Goal: Transaction & Acquisition: Purchase product/service

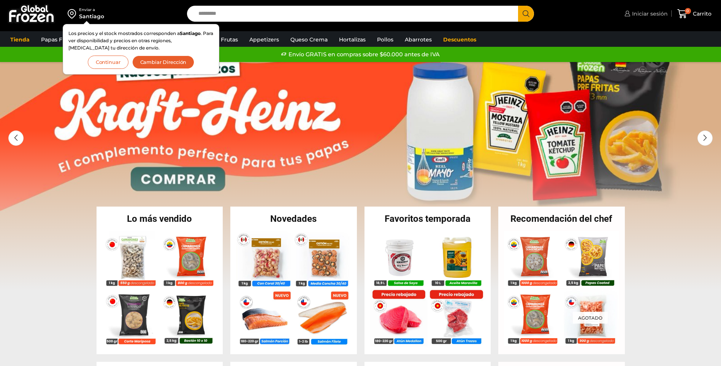
click at [652, 13] on span "Iniciar sesión" at bounding box center [649, 14] width 38 height 8
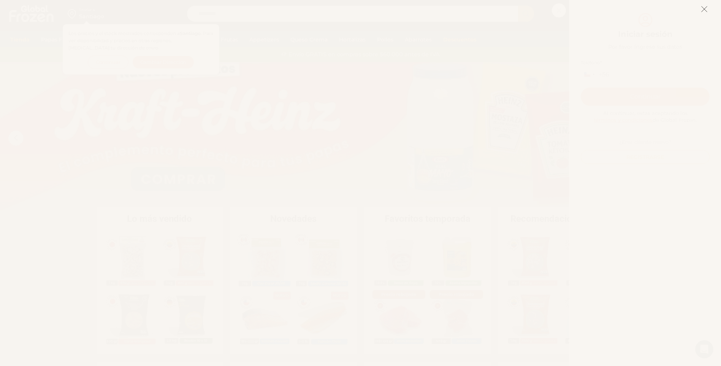
click at [706, 10] on icon at bounding box center [704, 9] width 7 height 7
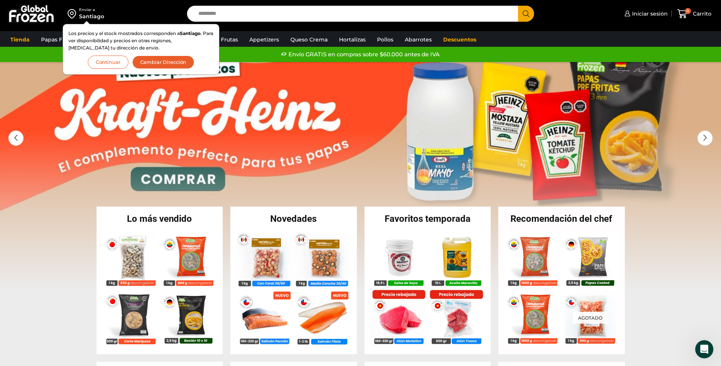
click at [703, 6] on div "Mi cuenta Login Register Iniciar sesión Por favor ingrese sus datos Iniciar ses…" at bounding box center [702, 183] width 152 height 366
drag, startPoint x: 663, startPoint y: 12, endPoint x: 429, endPoint y: 132, distance: 262.8
click at [663, 12] on span "Iniciar sesión" at bounding box center [649, 14] width 38 height 8
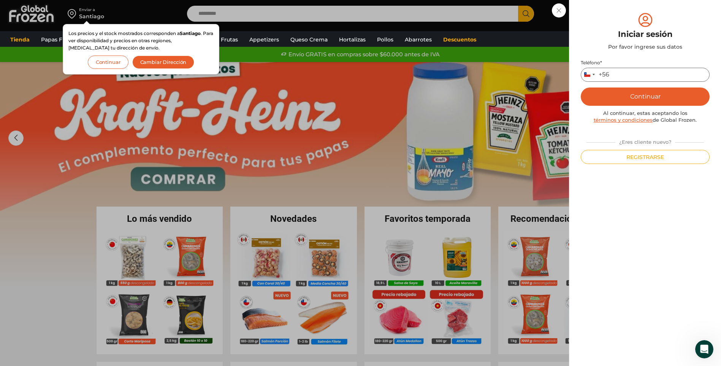
click at [647, 72] on input "Teléfono *" at bounding box center [645, 75] width 129 height 14
type input "*********"
click at [663, 98] on button "Continuar" at bounding box center [645, 96] width 129 height 18
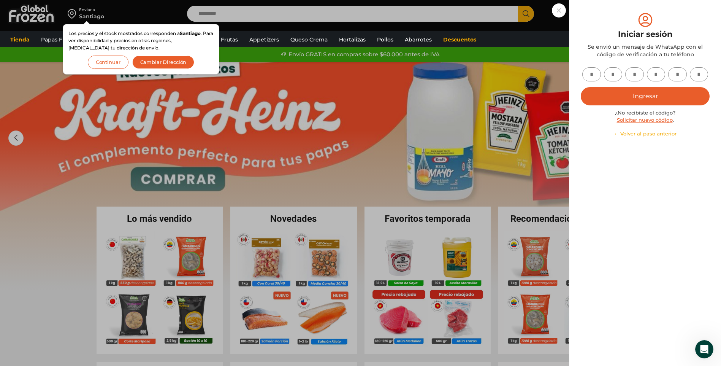
click at [596, 78] on input "text" at bounding box center [591, 74] width 19 height 14
type input "*"
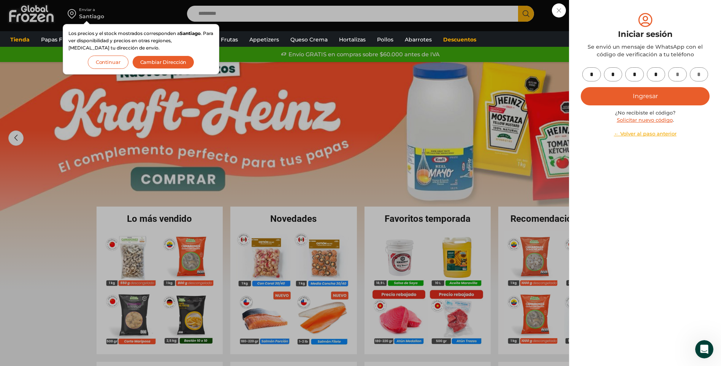
type input "*"
click at [617, 101] on button "Ingresar" at bounding box center [645, 96] width 129 height 18
click at [658, 100] on button "Ingresar" at bounding box center [645, 96] width 129 height 18
click at [157, 67] on button "Cambiar Dirección" at bounding box center [163, 61] width 62 height 13
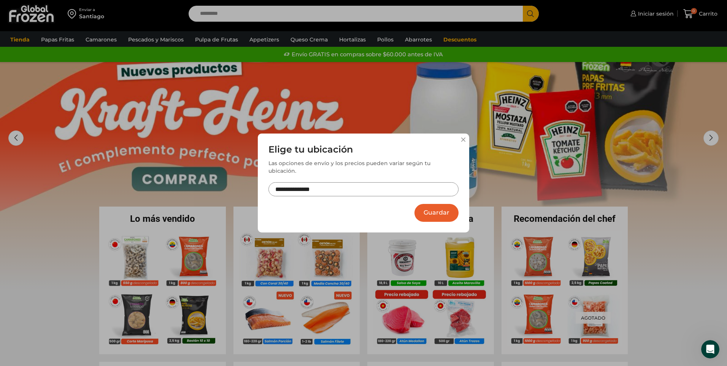
click at [161, 62] on div "**********" at bounding box center [363, 183] width 727 height 366
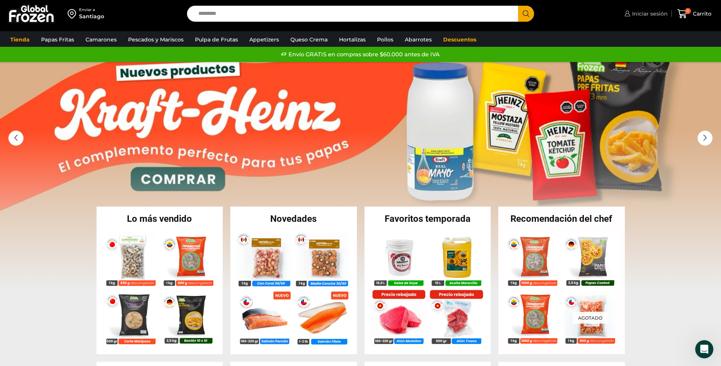
click at [650, 18] on link "Iniciar sesión" at bounding box center [645, 13] width 45 height 15
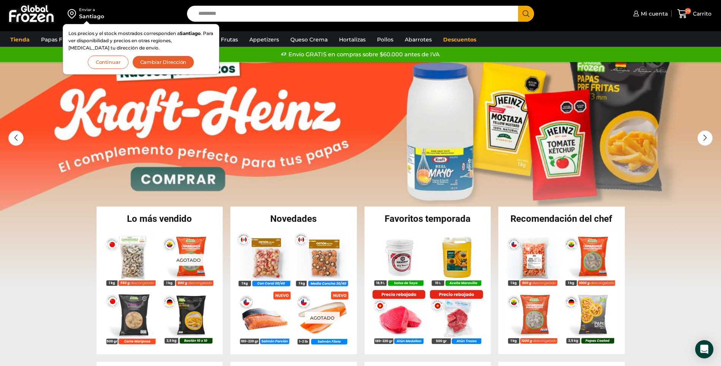
click at [172, 62] on button "Cambiar Dirección" at bounding box center [163, 61] width 62 height 13
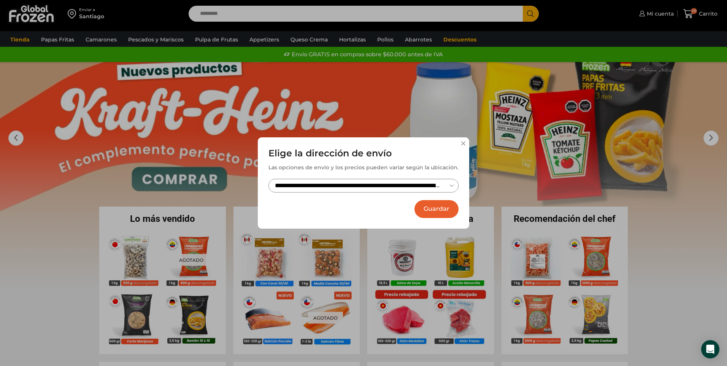
click at [439, 211] on button "Guardar" at bounding box center [436, 209] width 44 height 18
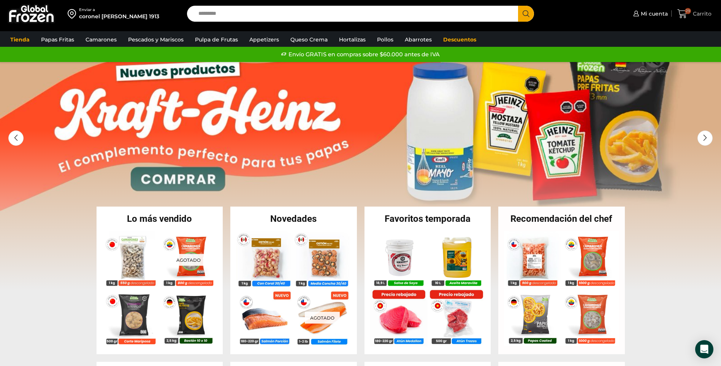
click at [694, 11] on span "Carrito" at bounding box center [701, 14] width 21 height 8
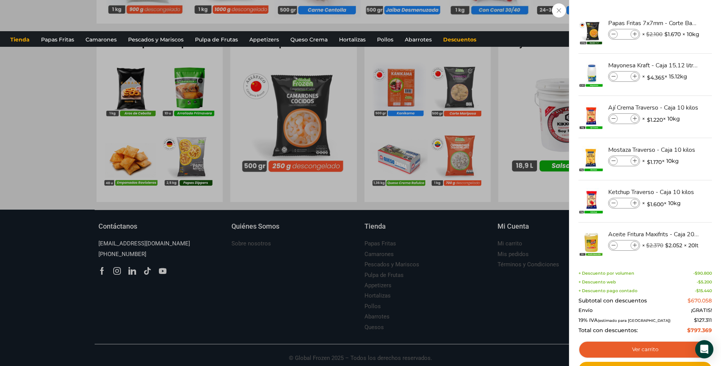
scroll to position [750, 0]
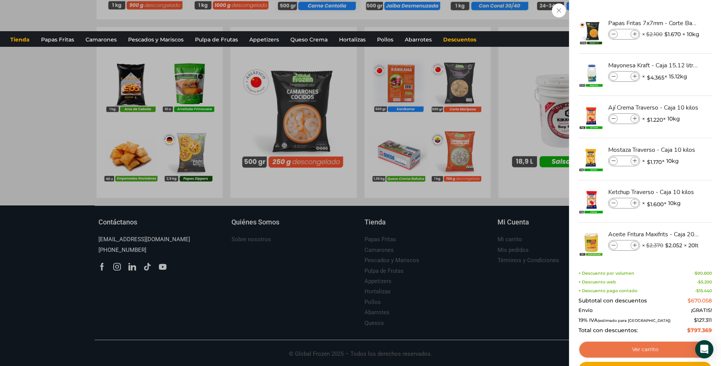
click at [674, 350] on link "Ver carrito" at bounding box center [645, 349] width 133 height 17
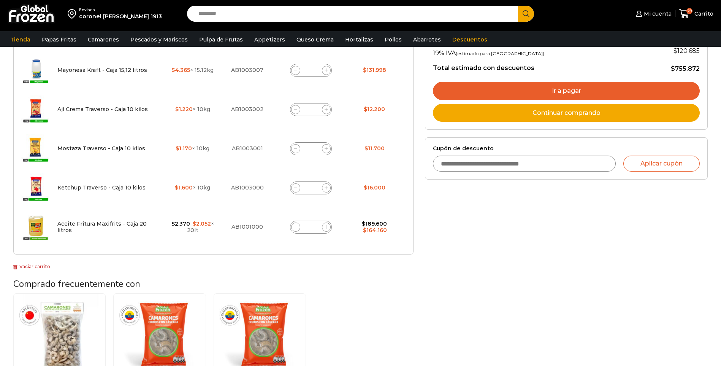
scroll to position [190, 0]
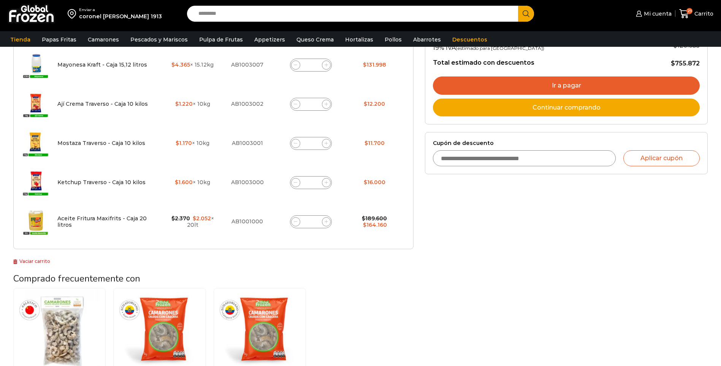
click at [23, 262] on link "Vaciar carrito" at bounding box center [31, 261] width 37 height 6
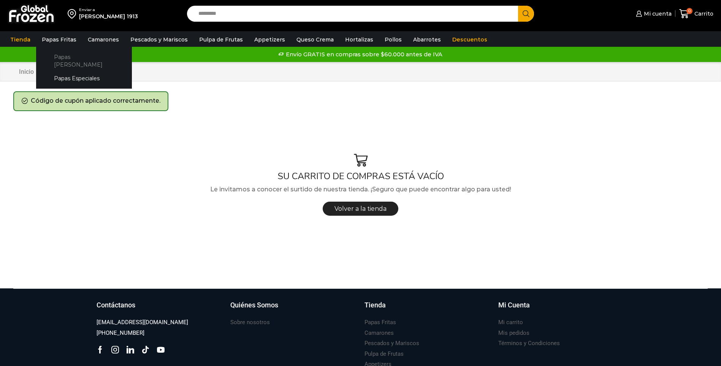
click at [70, 54] on link "Papas [PERSON_NAME]" at bounding box center [84, 61] width 81 height 22
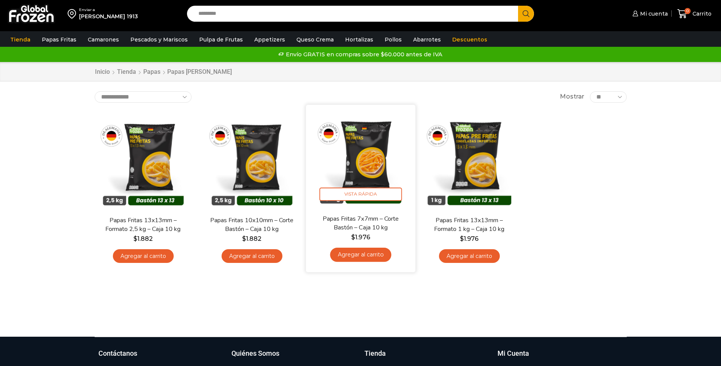
click at [373, 179] on img at bounding box center [361, 159] width 98 height 98
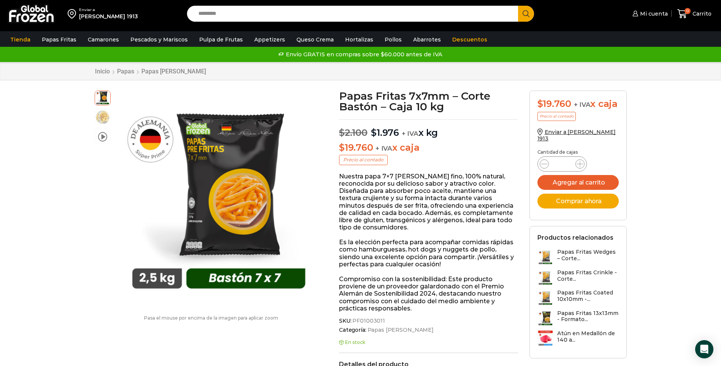
click at [568, 165] on input "*" at bounding box center [562, 164] width 14 height 11
type input "**"
click at [605, 182] on button "Agregar al carrito" at bounding box center [578, 182] width 81 height 15
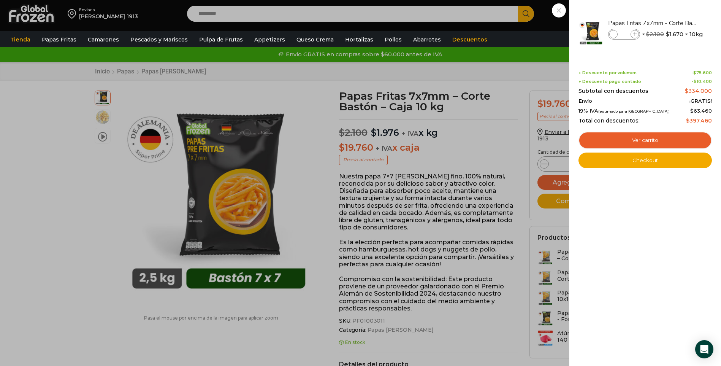
click at [631, 227] on div "20 Shopping Cart Papas Fritas 7x7mm - Corte Bastón - Caja 10 kg Papas Fritas 7x…" at bounding box center [645, 182] width 133 height 343
click at [675, 23] on div "20 Carrito 20 20 Shopping Cart" at bounding box center [694, 14] width 38 height 18
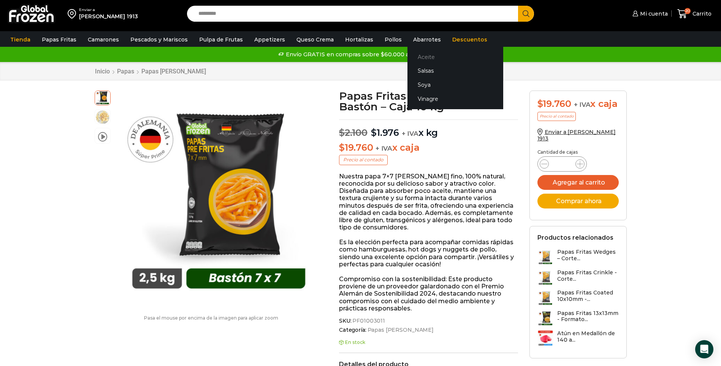
click at [419, 55] on link "Aceite" at bounding box center [455, 57] width 96 height 14
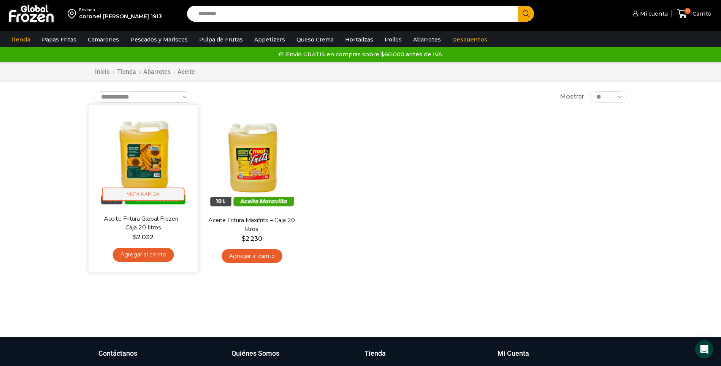
click at [144, 194] on span "Vista Rápida" at bounding box center [143, 193] width 82 height 13
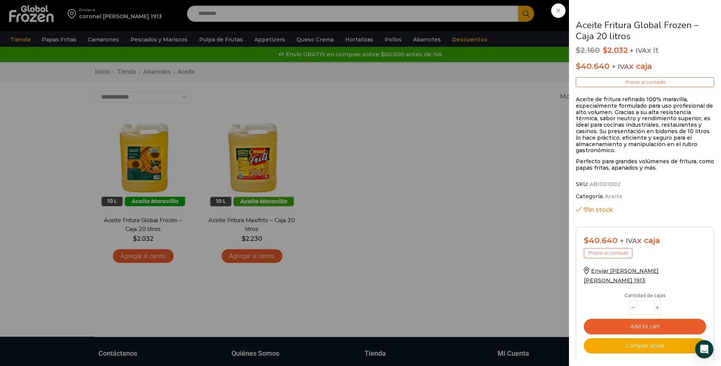
scroll to position [2, 0]
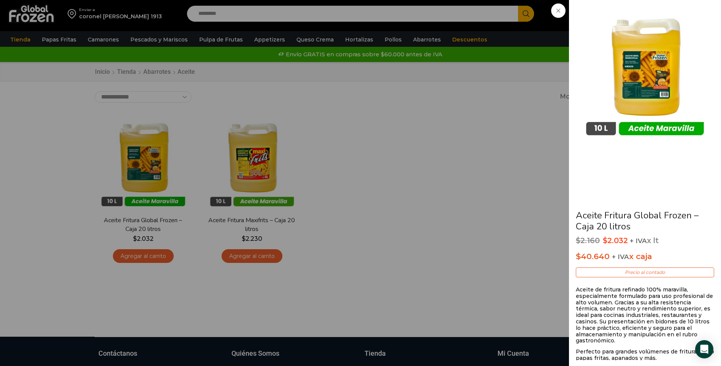
click at [249, 0] on div "Aceite Fritura Global Frozen – Caja 20 litros $ 2.160 Original price was: $2.16…" at bounding box center [360, 0] width 721 height 0
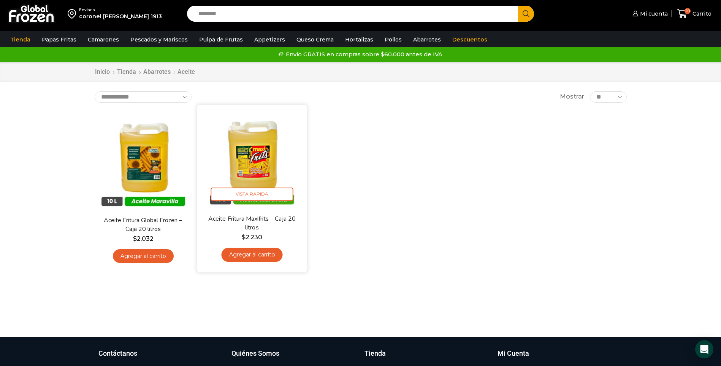
click at [257, 251] on link "Agregar al carrito" at bounding box center [251, 254] width 61 height 14
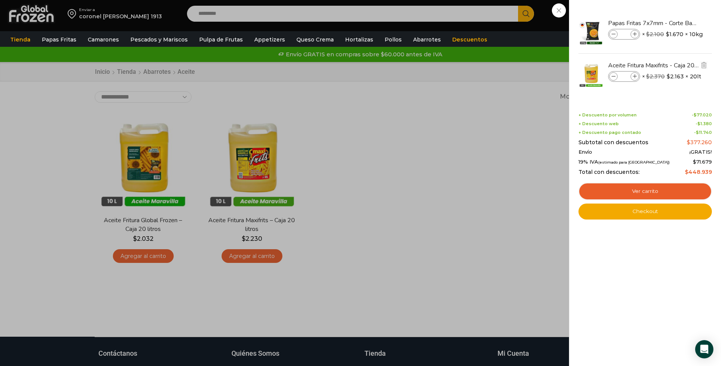
click at [626, 78] on input "*" at bounding box center [623, 76] width 11 height 8
type input "*"
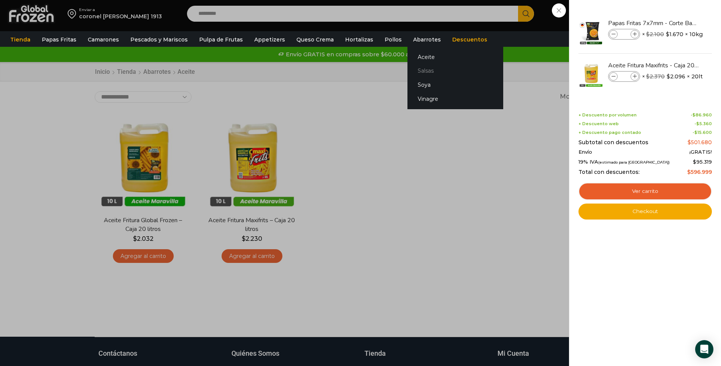
click at [419, 68] on link "Salsas" at bounding box center [455, 71] width 96 height 14
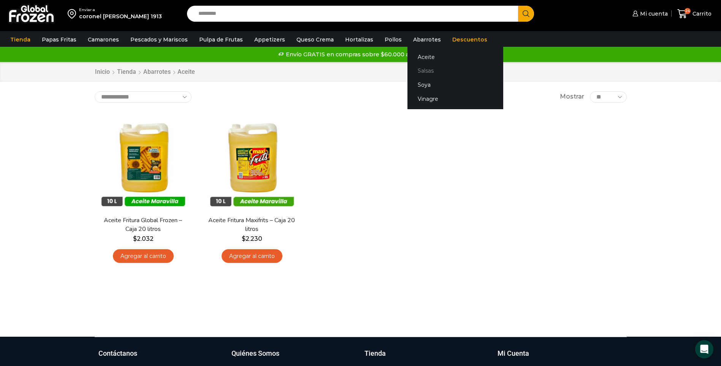
click at [417, 69] on link "Salsas" at bounding box center [455, 71] width 96 height 14
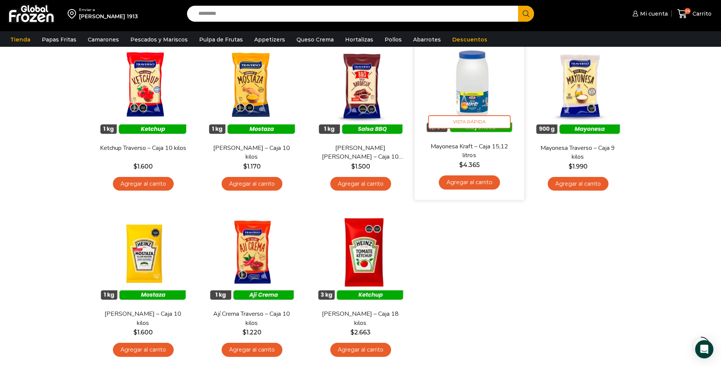
click at [479, 187] on link "Agregar al carrito" at bounding box center [469, 182] width 61 height 14
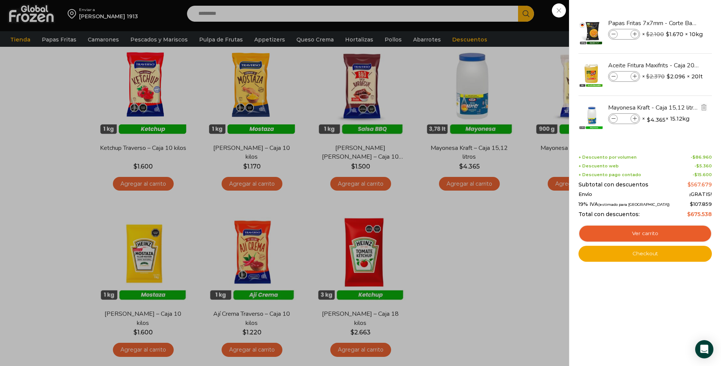
click at [633, 119] on icon at bounding box center [635, 119] width 4 height 4
type input "*"
click at [675, 23] on div "26 [GEOGRAPHIC_DATA] 26 26 Shopping Cart" at bounding box center [694, 14] width 38 height 18
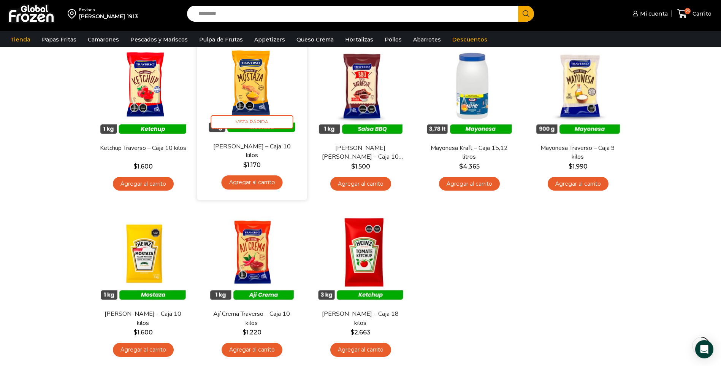
click at [264, 180] on link "Agregar al carrito" at bounding box center [251, 182] width 61 height 14
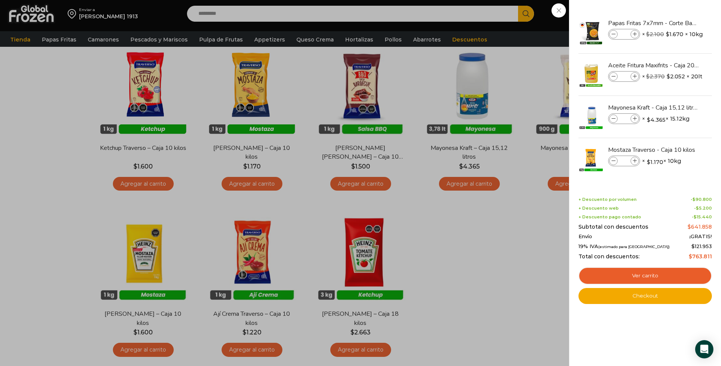
click at [675, 23] on div "27 [GEOGRAPHIC_DATA] 27 27 Shopping Cart" at bounding box center [694, 14] width 38 height 18
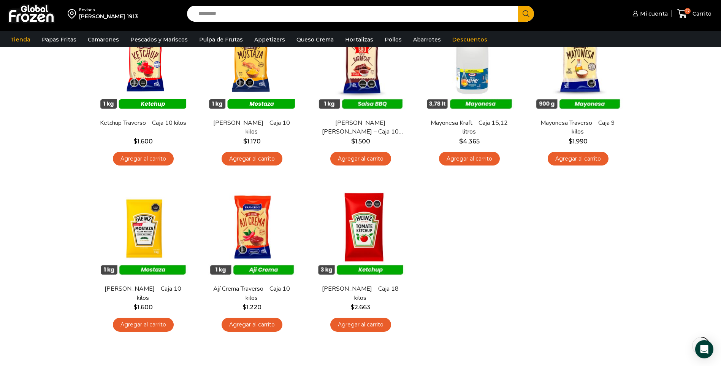
scroll to position [114, 0]
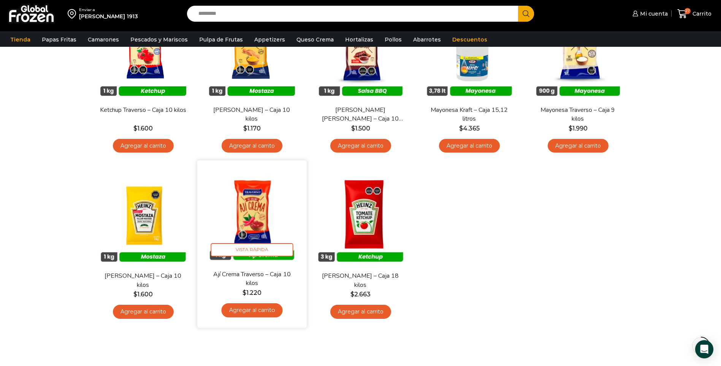
drag, startPoint x: 256, startPoint y: 223, endPoint x: 266, endPoint y: 222, distance: 9.9
click at [256, 223] on img at bounding box center [252, 215] width 98 height 98
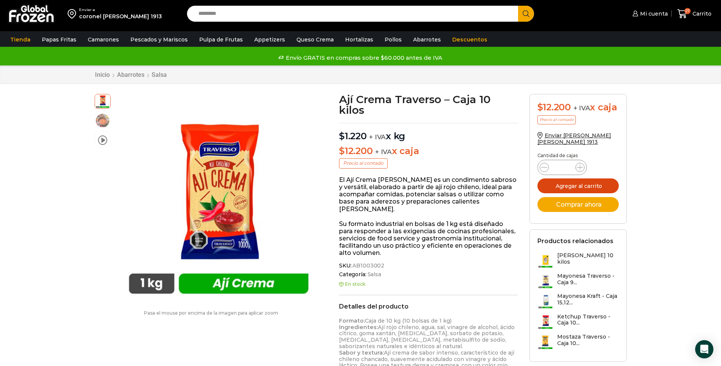
click at [607, 188] on button "Agregar al carrito" at bounding box center [578, 185] width 81 height 15
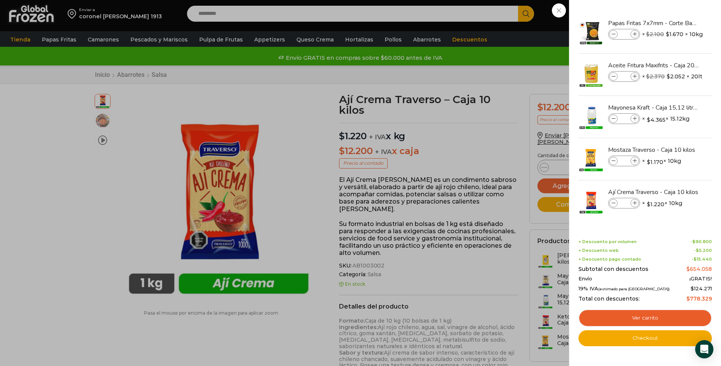
click at [675, 23] on div "28 [GEOGRAPHIC_DATA] 28 28 Shopping Cart" at bounding box center [694, 14] width 38 height 18
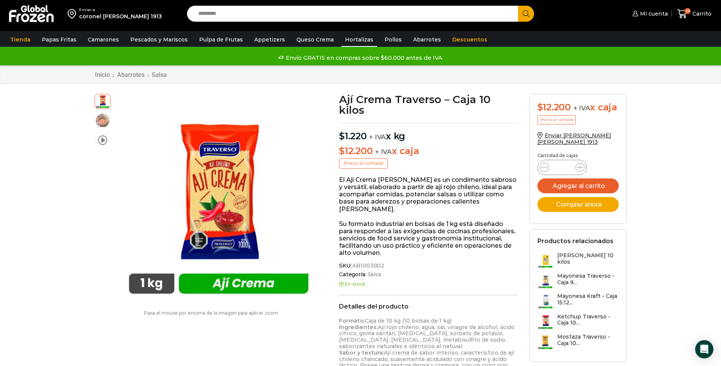
click at [346, 39] on link "Hortalizas" at bounding box center [359, 39] width 36 height 14
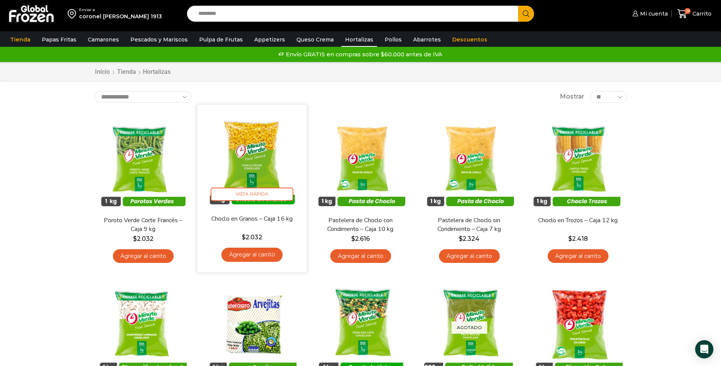
click at [270, 176] on img at bounding box center [252, 159] width 98 height 98
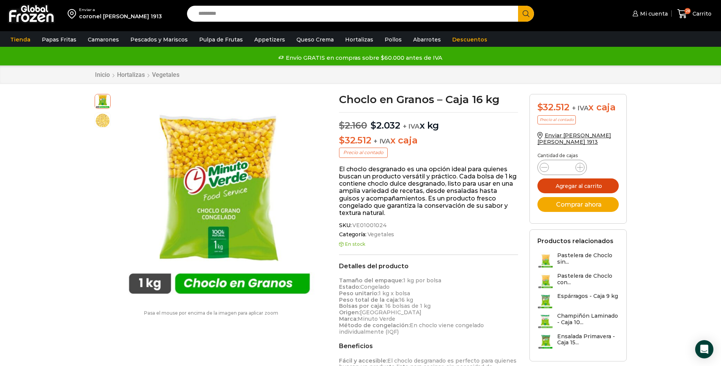
click at [604, 183] on button "Agregar al carrito" at bounding box center [578, 185] width 81 height 15
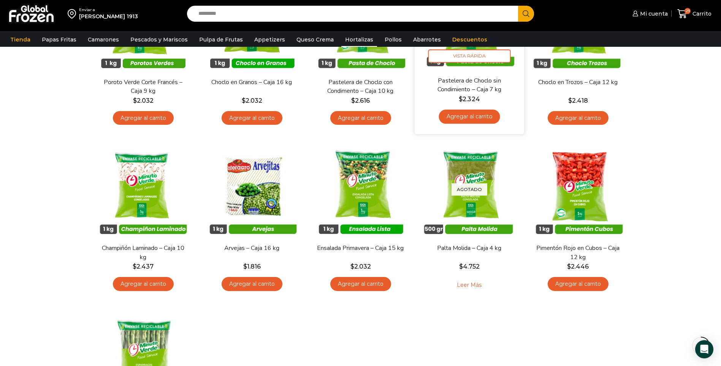
scroll to position [76, 0]
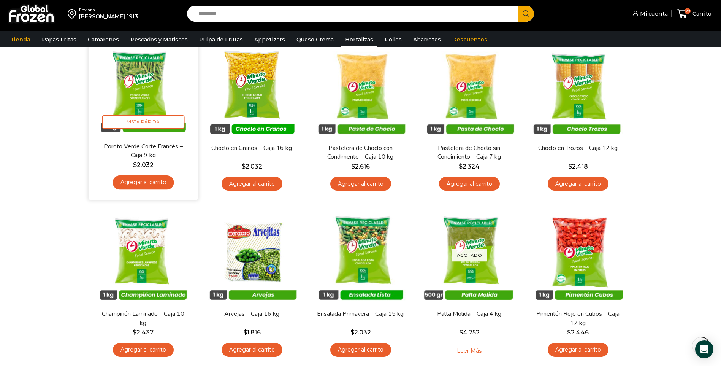
click at [156, 184] on link "Agregar al carrito" at bounding box center [143, 182] width 61 height 14
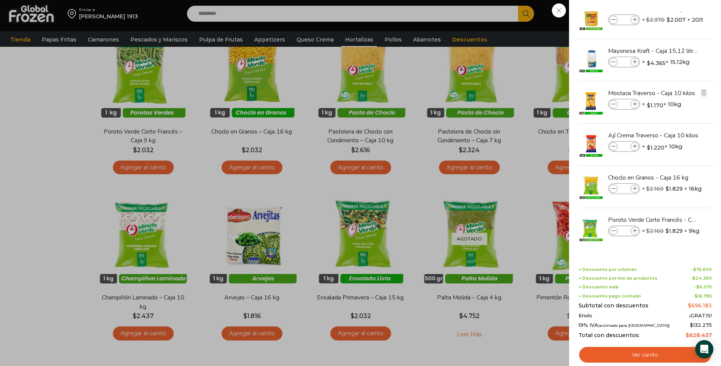
scroll to position [152, 0]
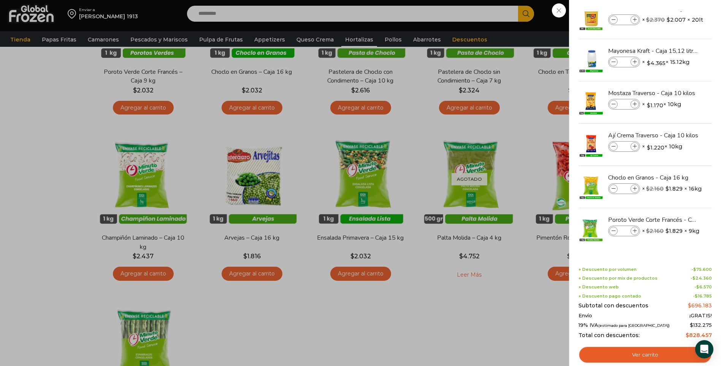
click at [675, 23] on div "30 Carrito 30 30 Shopping Cart" at bounding box center [694, 14] width 38 height 18
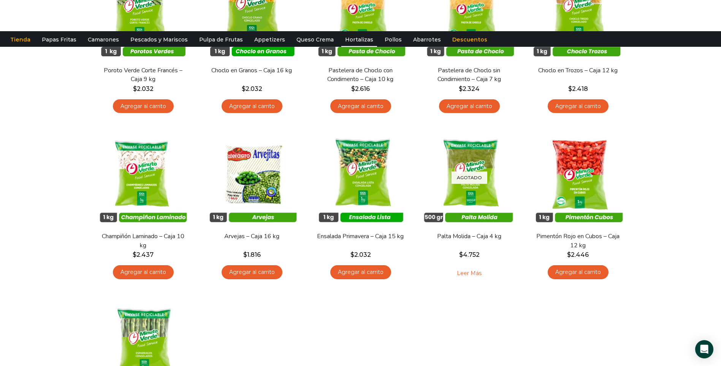
scroll to position [0, 0]
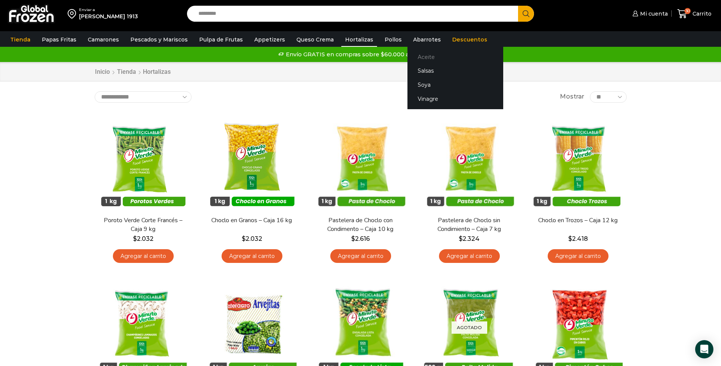
click at [411, 54] on link "Aceite" at bounding box center [455, 57] width 96 height 14
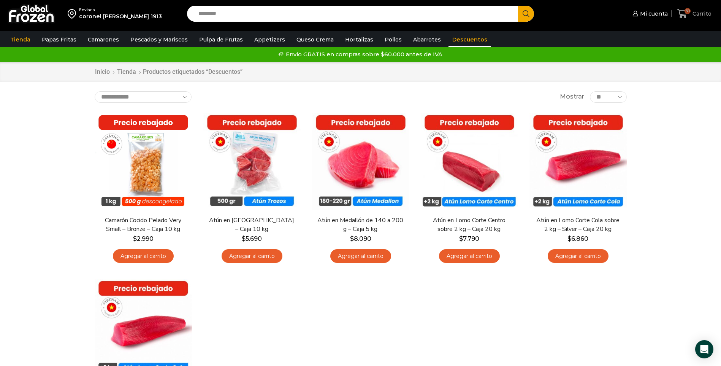
click at [699, 15] on span "Carrito" at bounding box center [701, 14] width 21 height 8
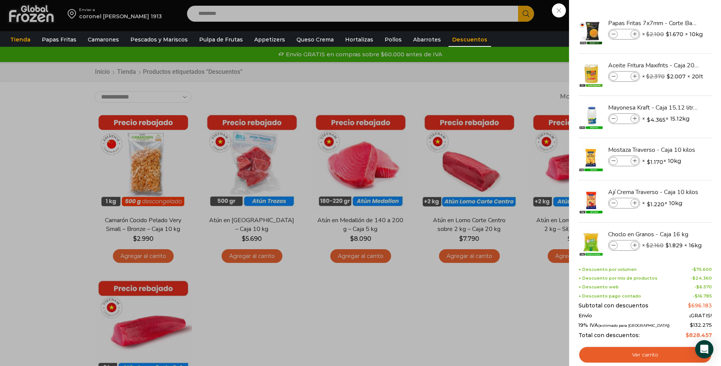
click at [675, 10] on div "30 [GEOGRAPHIC_DATA] 30 30 Shopping Cart **" at bounding box center [694, 14] width 38 height 18
